Goal: Task Accomplishment & Management: Complete application form

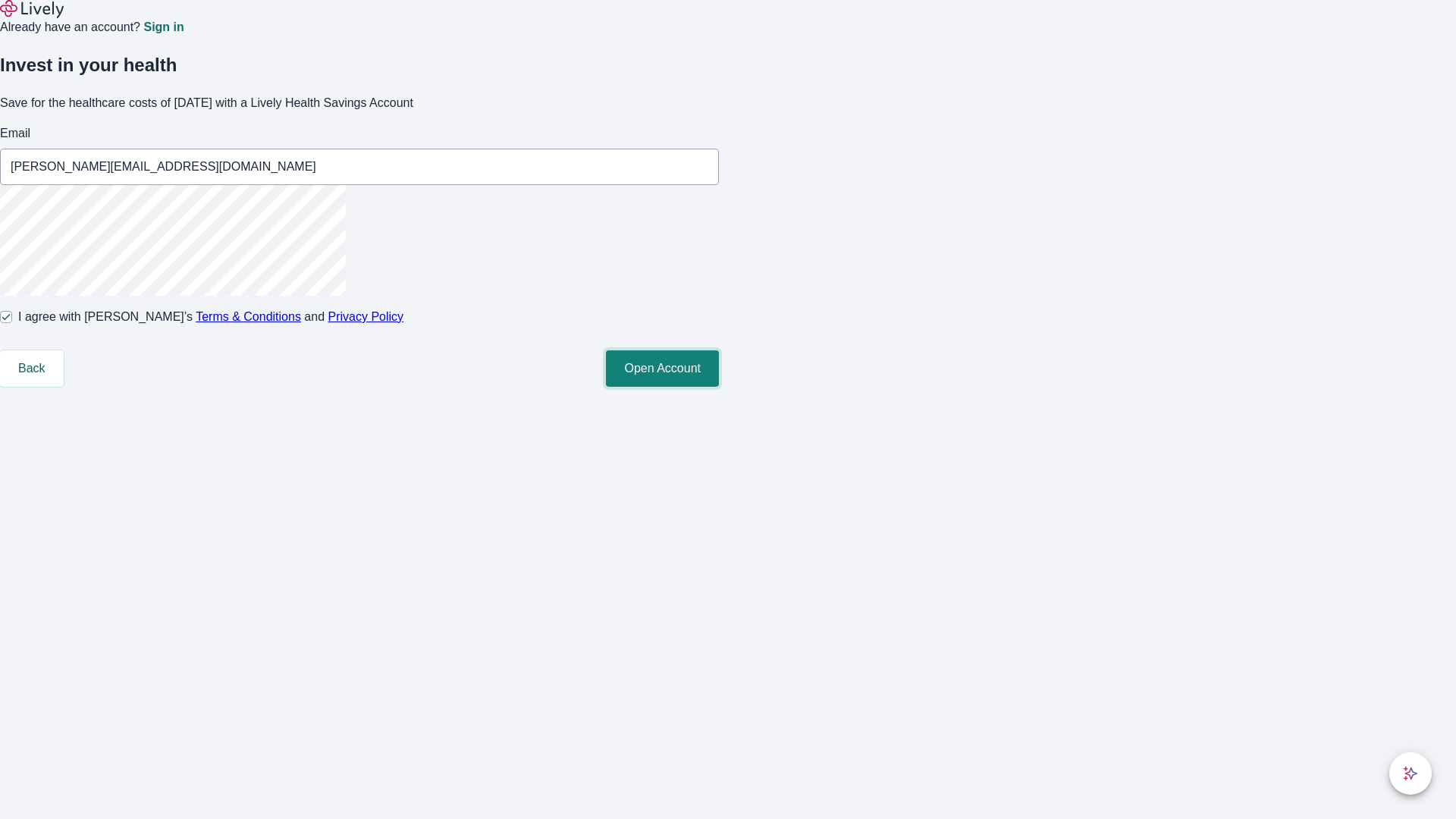
click at [719, 387] on button "Open Account" at bounding box center [662, 368] width 113 height 37
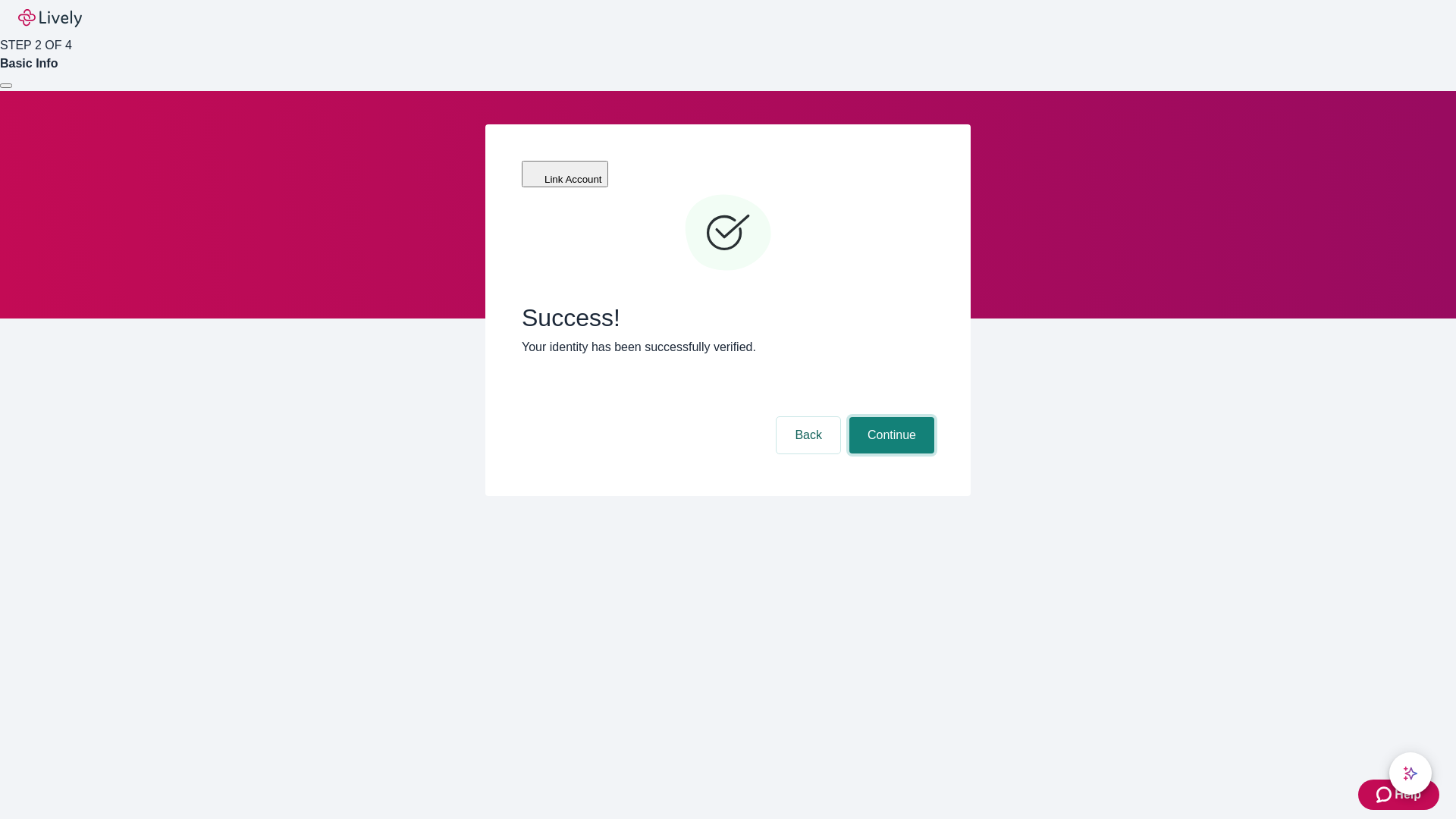
click at [890, 417] on button "Continue" at bounding box center [891, 435] width 85 height 37
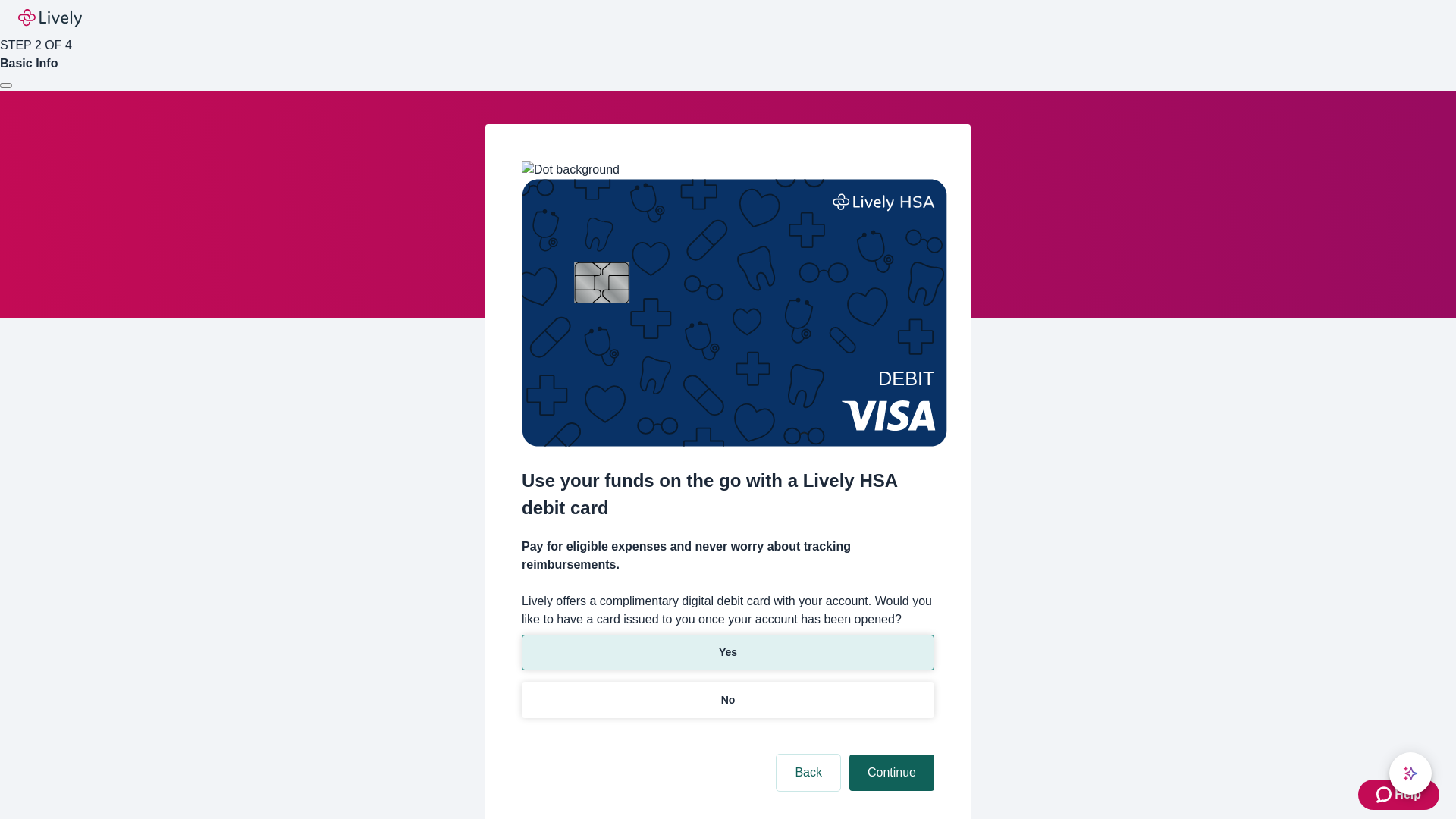
click at [727, 645] on p "Yes" at bounding box center [727, 653] width 18 height 16
click at [890, 755] on button "Continue" at bounding box center [891, 773] width 85 height 37
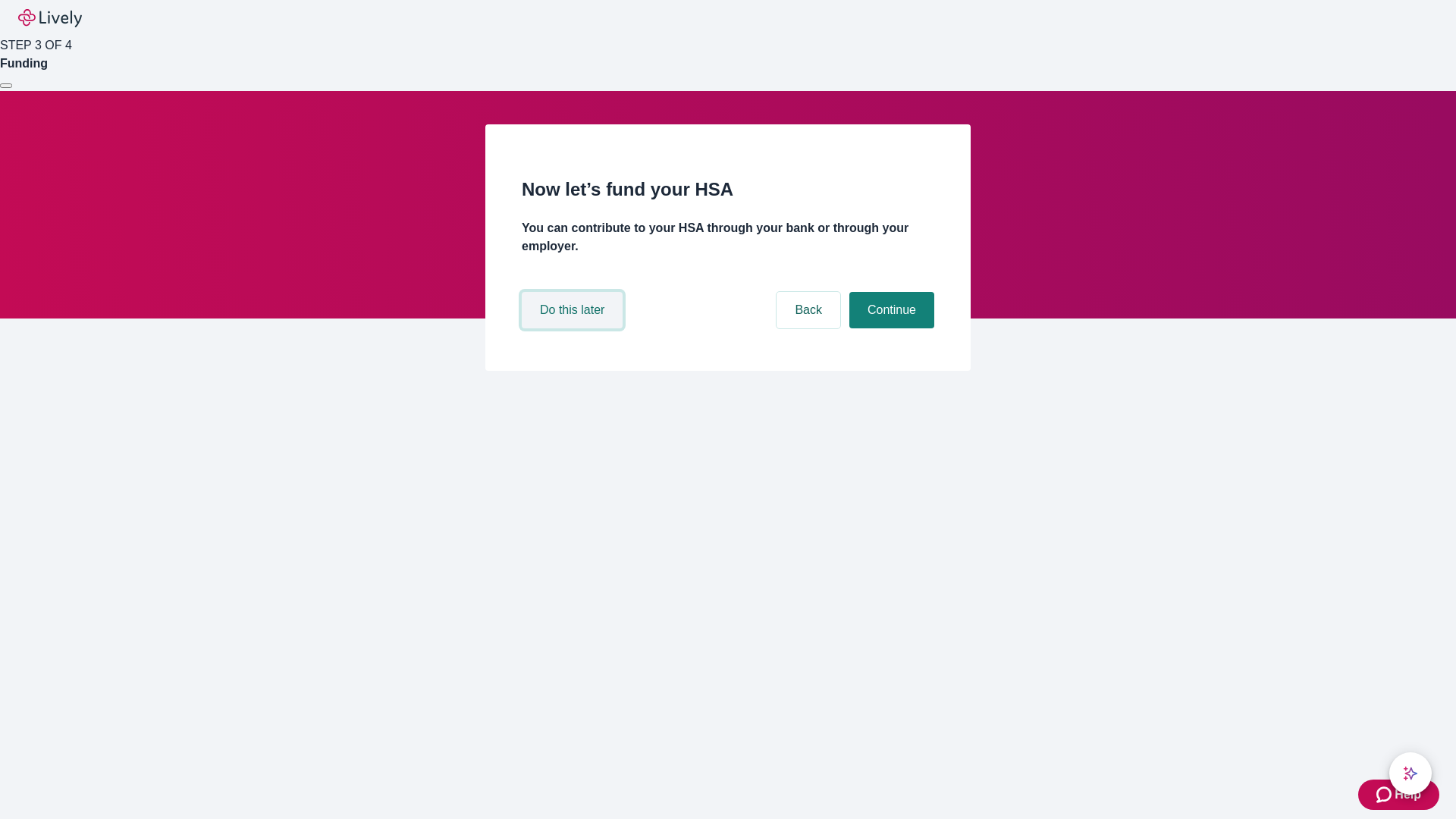
click at [574, 328] on button "Do this later" at bounding box center [572, 310] width 101 height 37
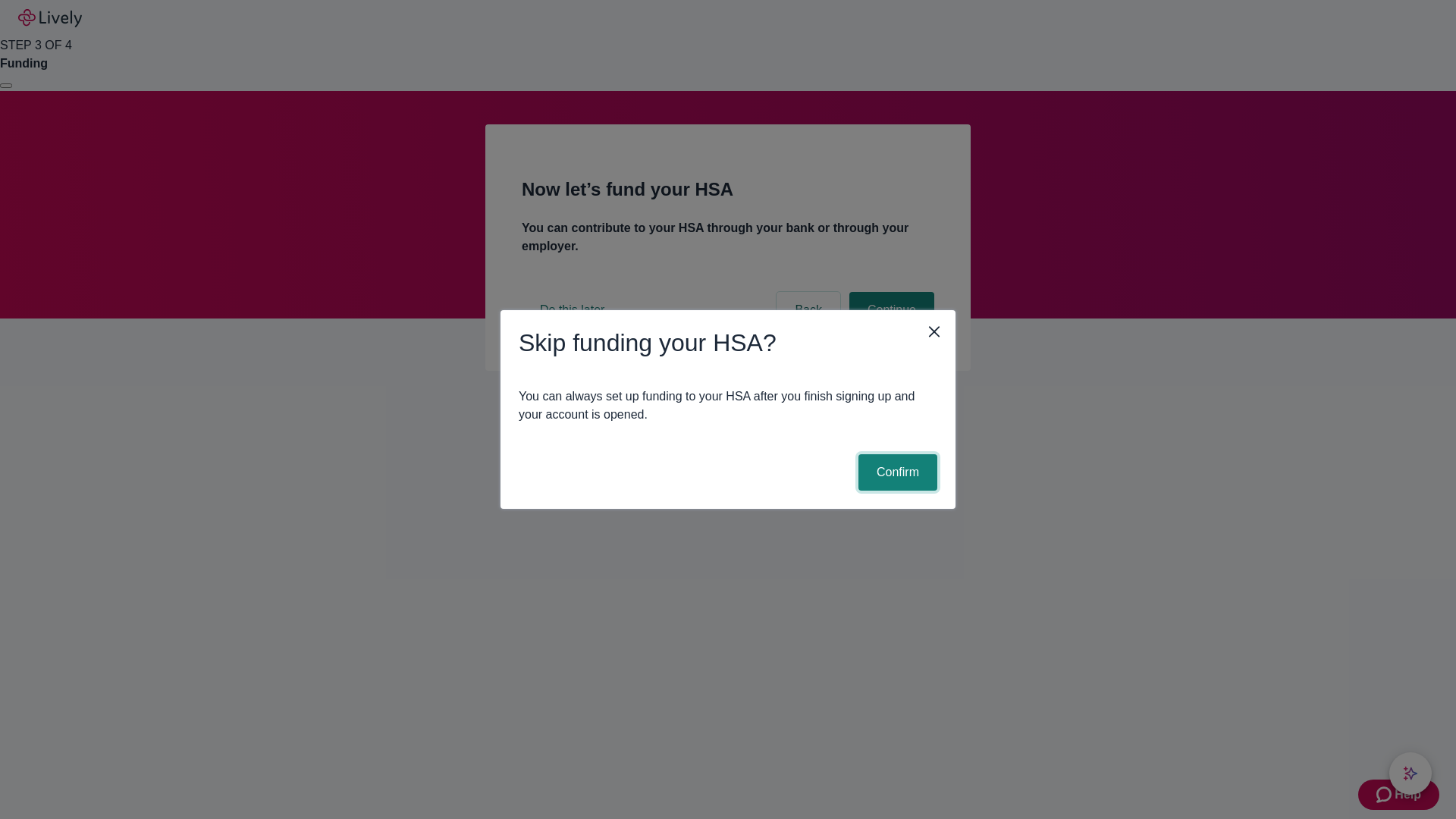
click at [895, 473] on button "Confirm" at bounding box center [898, 472] width 79 height 37
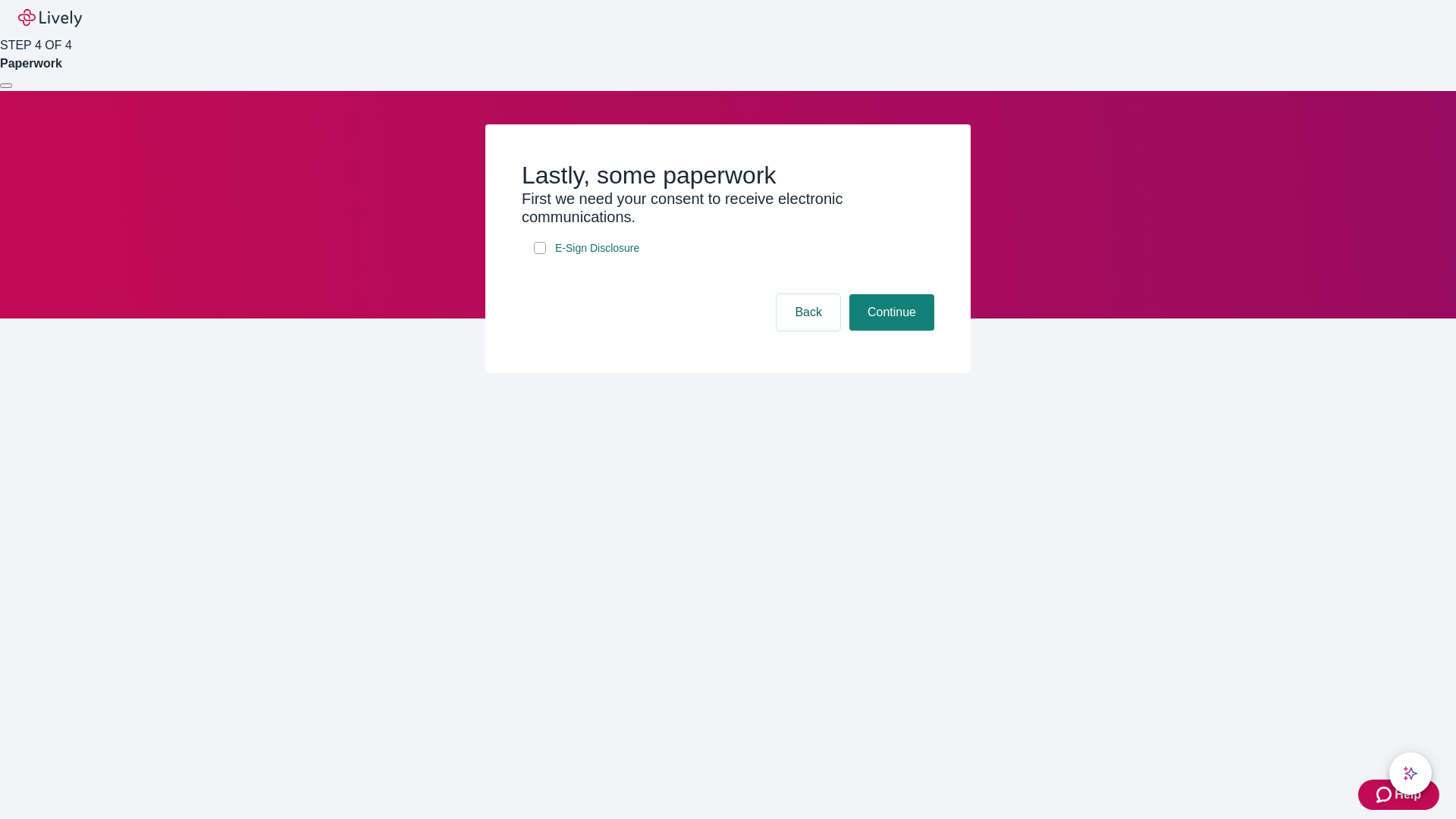
click at [540, 254] on input "E-Sign Disclosure" at bounding box center [540, 249] width 12 height 13
checkbox input "true"
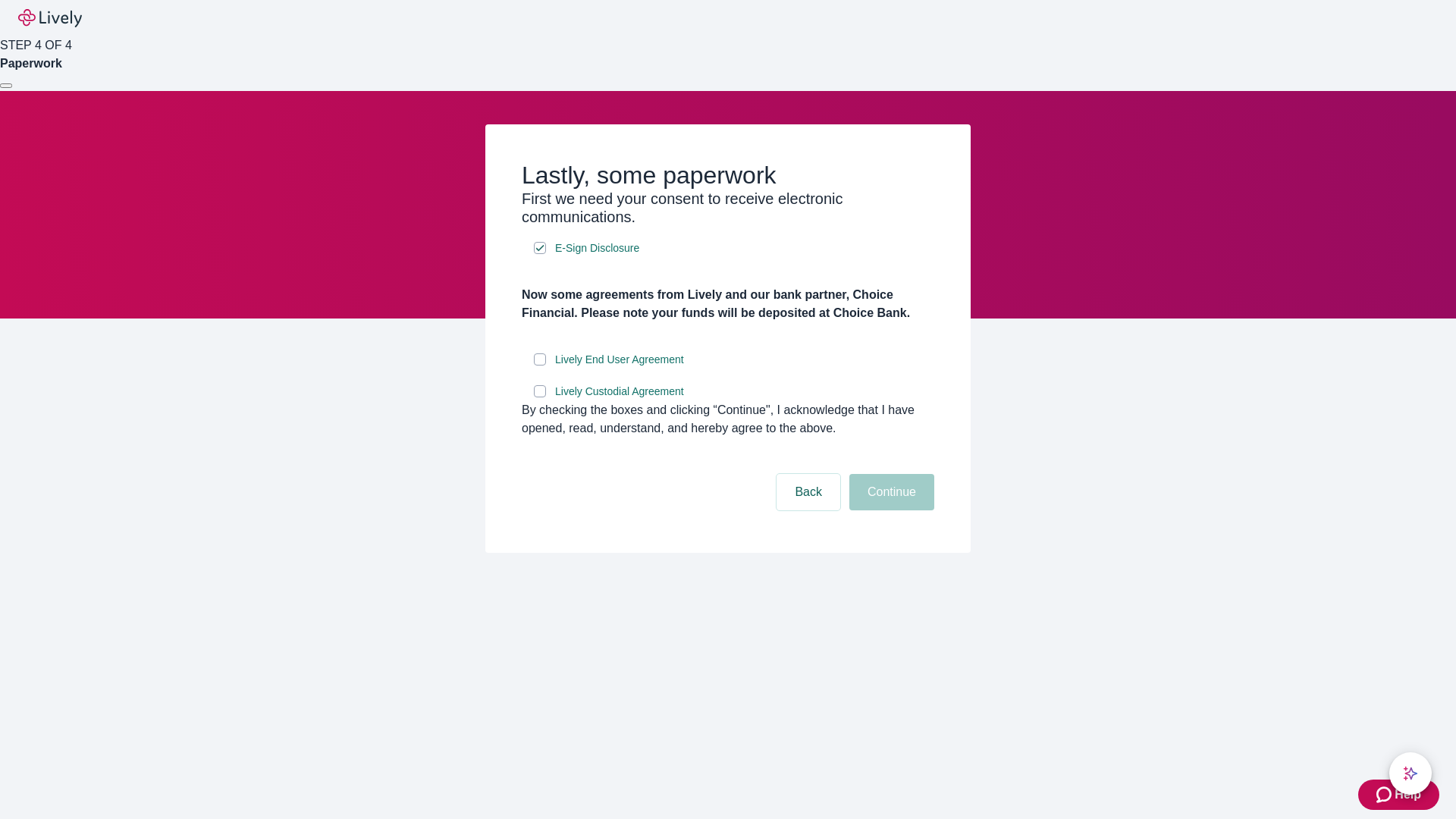
click at [540, 366] on input "Lively End User Agreement" at bounding box center [540, 359] width 12 height 13
checkbox input "true"
click at [540, 398] on input "Lively Custodial Agreement" at bounding box center [540, 392] width 12 height 13
checkbox input "true"
click at [890, 510] on button "Continue" at bounding box center [891, 492] width 85 height 37
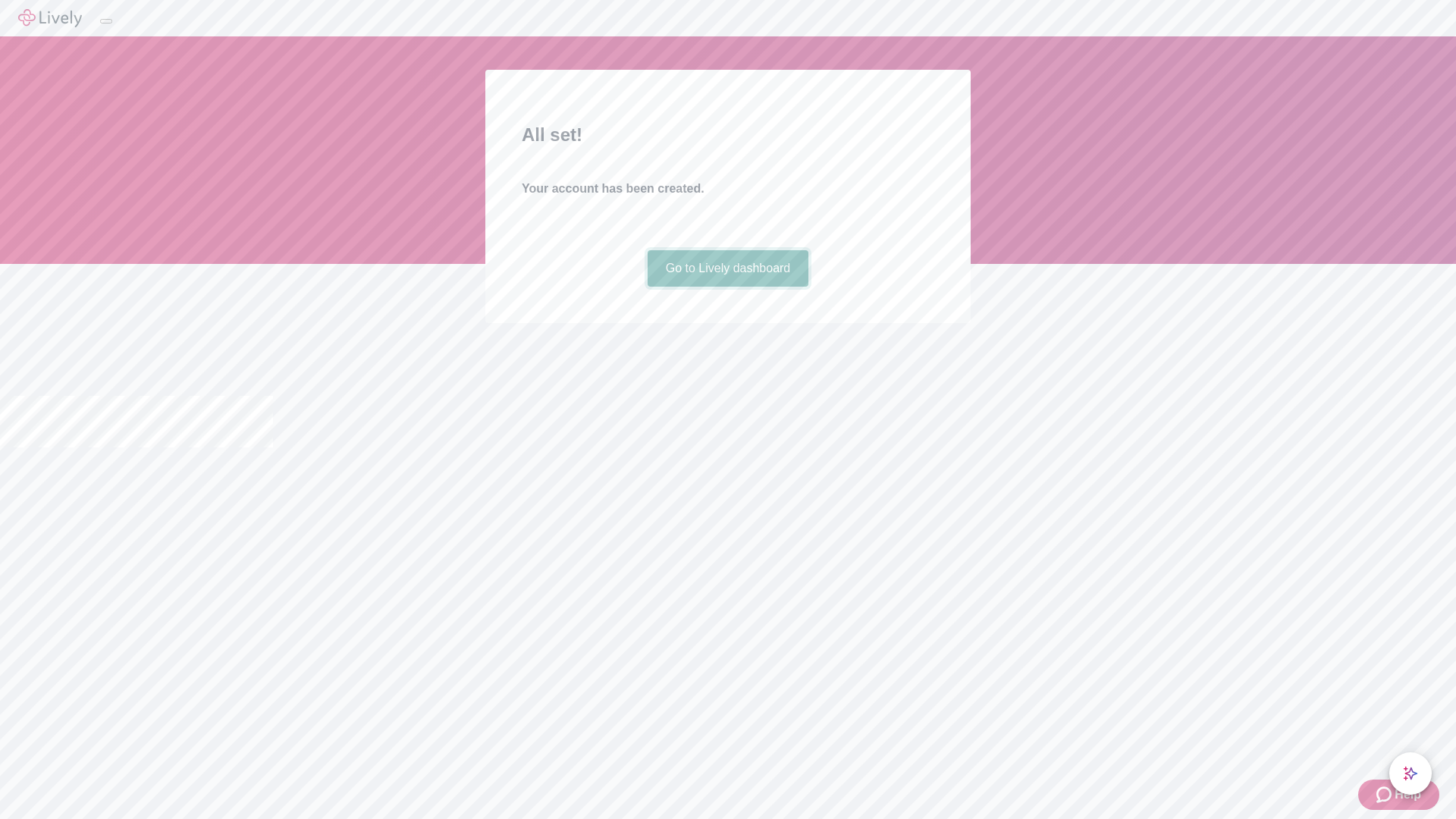
click at [727, 287] on link "Go to Lively dashboard" at bounding box center [728, 268] width 162 height 37
